Goal: Task Accomplishment & Management: Use online tool/utility

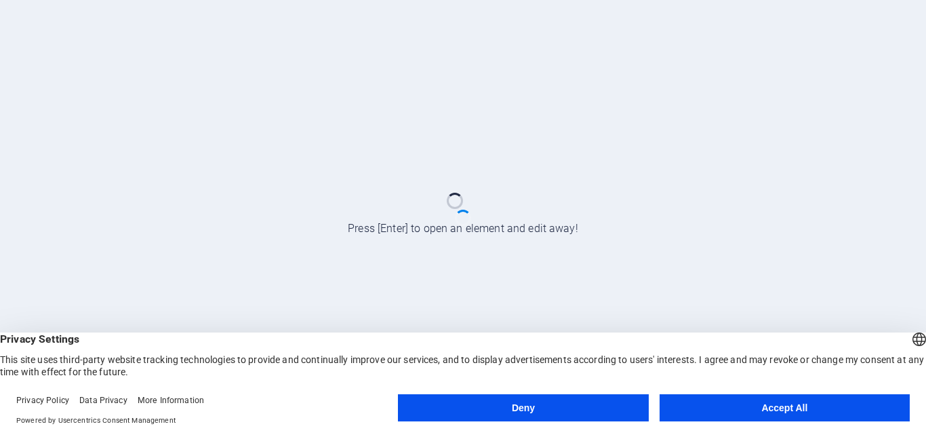
click at [800, 407] on button "Accept All" at bounding box center [785, 407] width 250 height 27
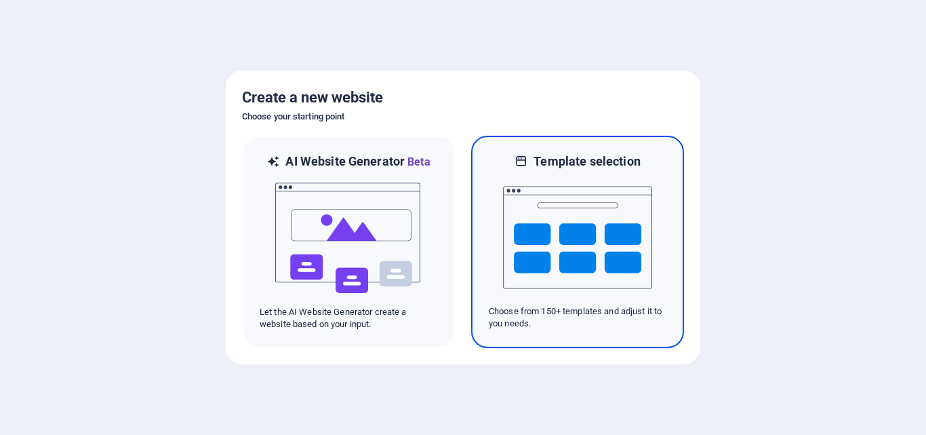
click at [588, 231] on img at bounding box center [577, 237] width 149 height 136
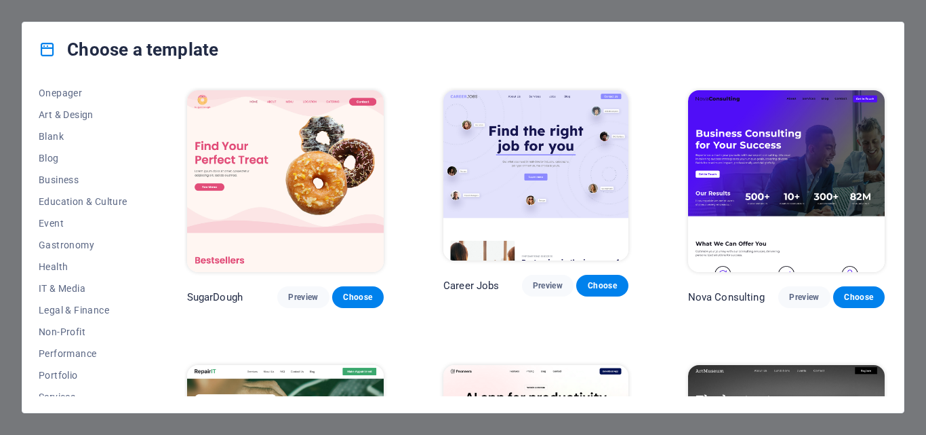
click at [6, 37] on div "Choose a template All Templates My Templates New Trending Landingpage Multipage…" at bounding box center [463, 217] width 926 height 435
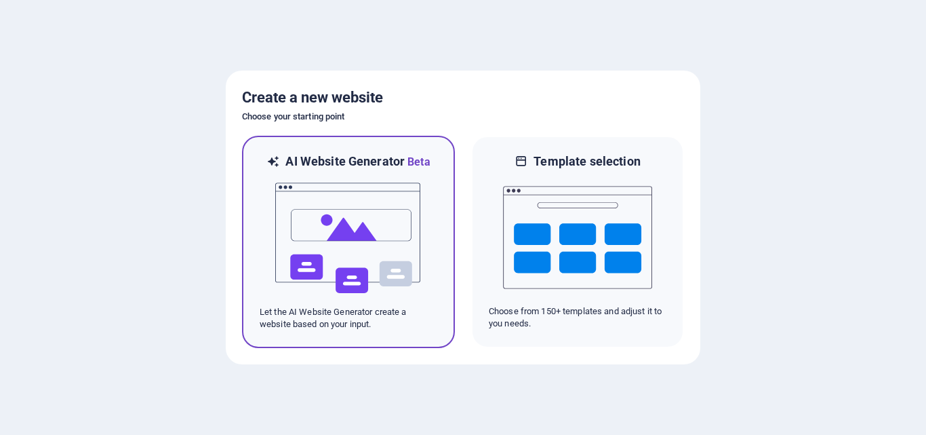
click at [361, 210] on img at bounding box center [348, 238] width 149 height 136
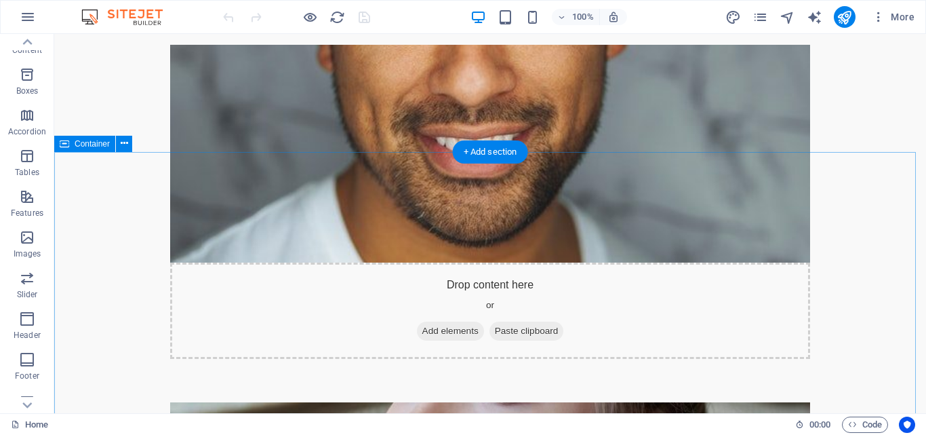
scroll to position [3797, 0]
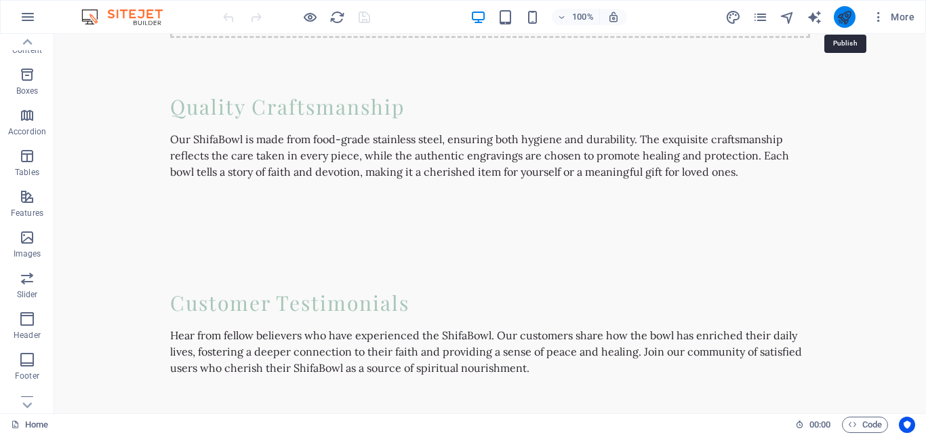
click at [852, 17] on icon "publish" at bounding box center [845, 17] width 16 height 16
